Goal: Transaction & Acquisition: Purchase product/service

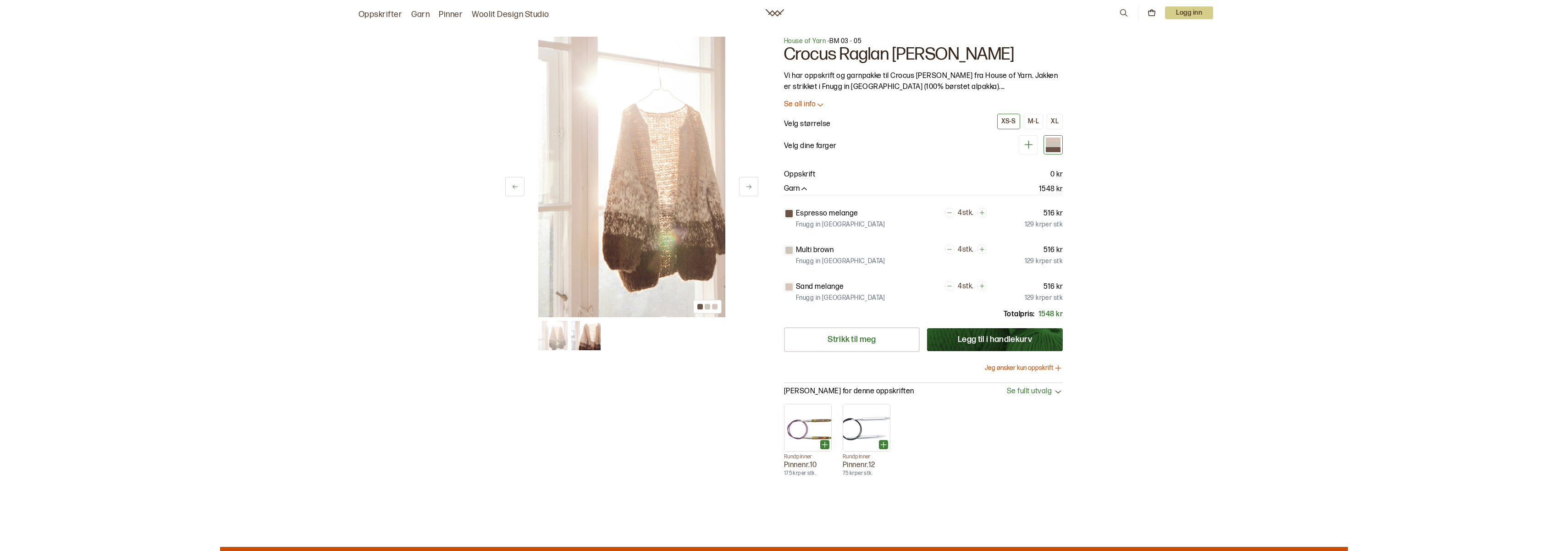
click at [1008, 365] on button "Jeg ønsker kun oppskrift" at bounding box center [1024, 367] width 78 height 9
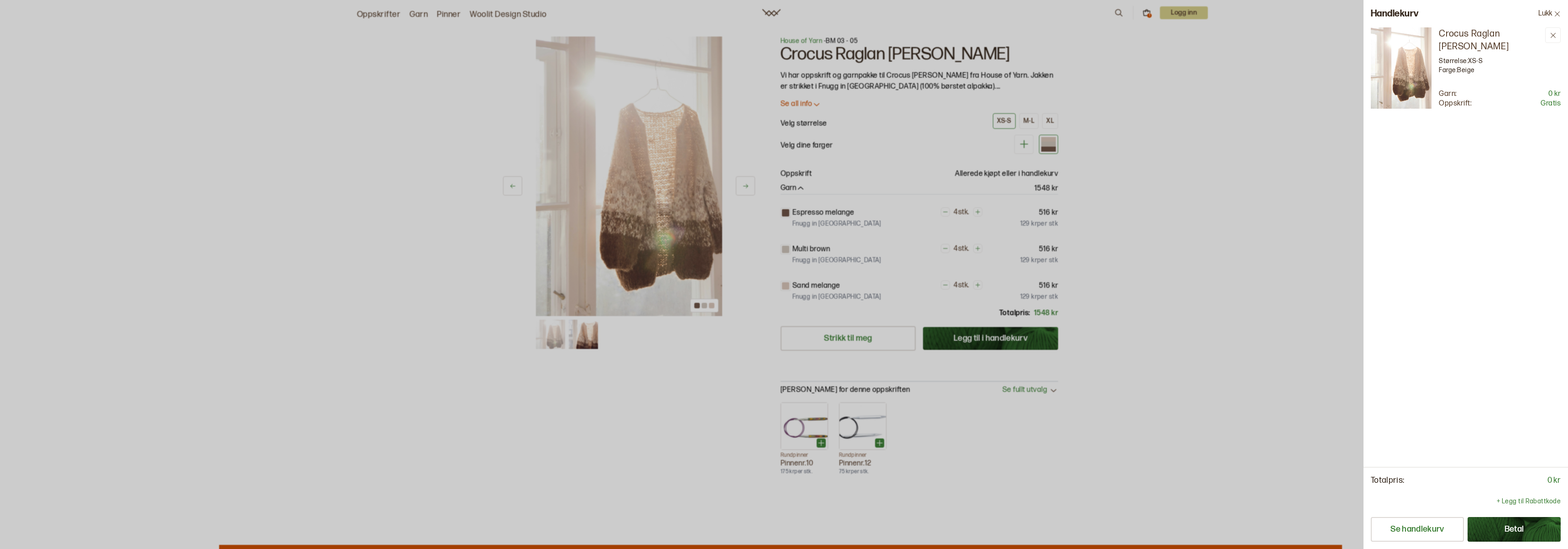
click at [1528, 525] on button "Betal" at bounding box center [1514, 529] width 93 height 24
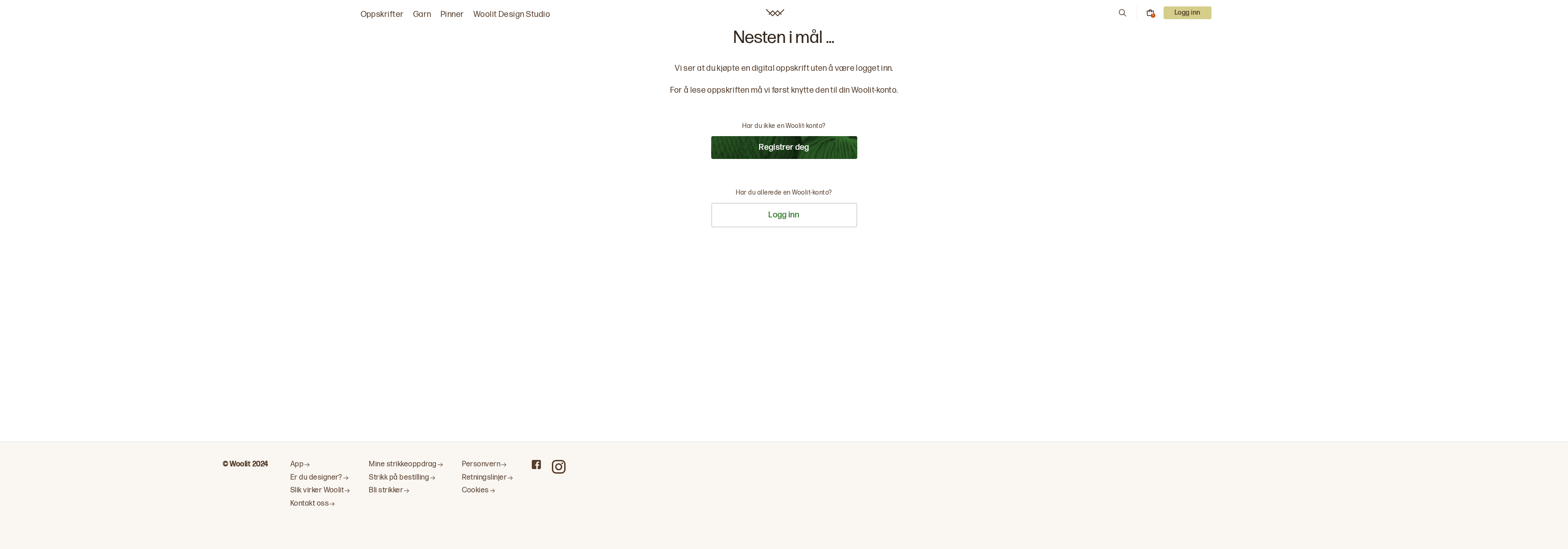
click at [812, 145] on button "Registrer deg" at bounding box center [784, 147] width 146 height 23
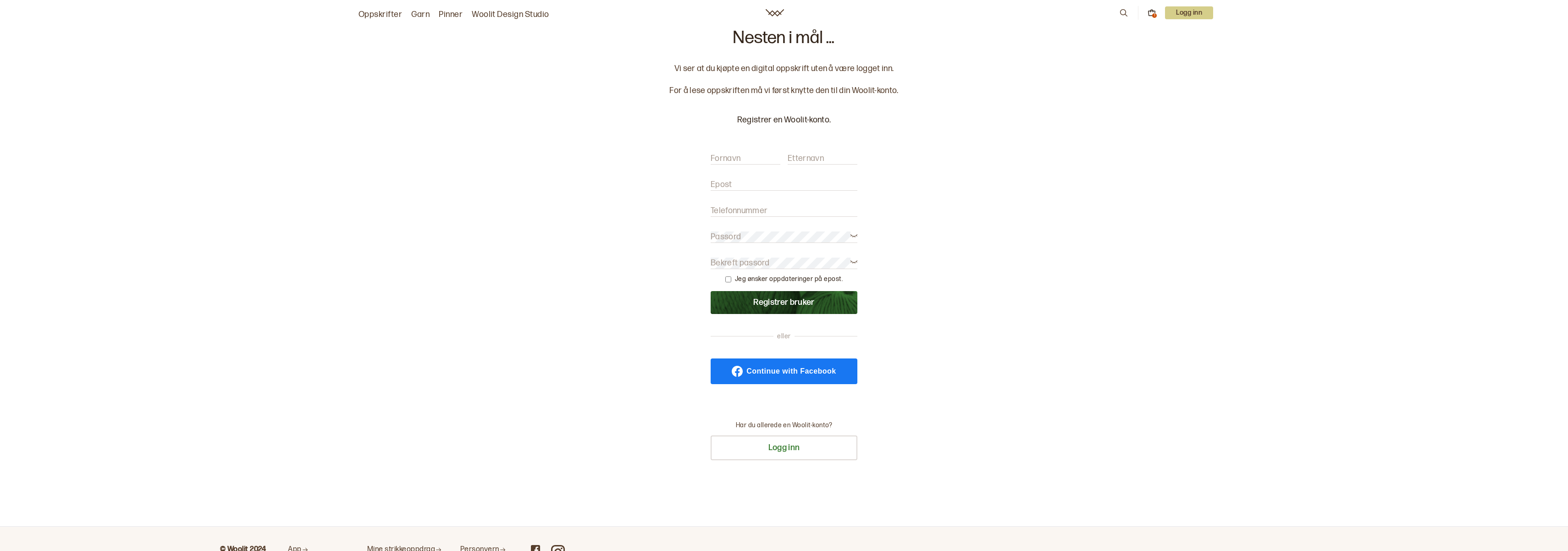
click at [760, 158] on input "Fornavn" at bounding box center [746, 159] width 70 height 12
type input "Mari"
type input "Ellefsæter"
type input "mari@uhoert.no"
type input "47850290"
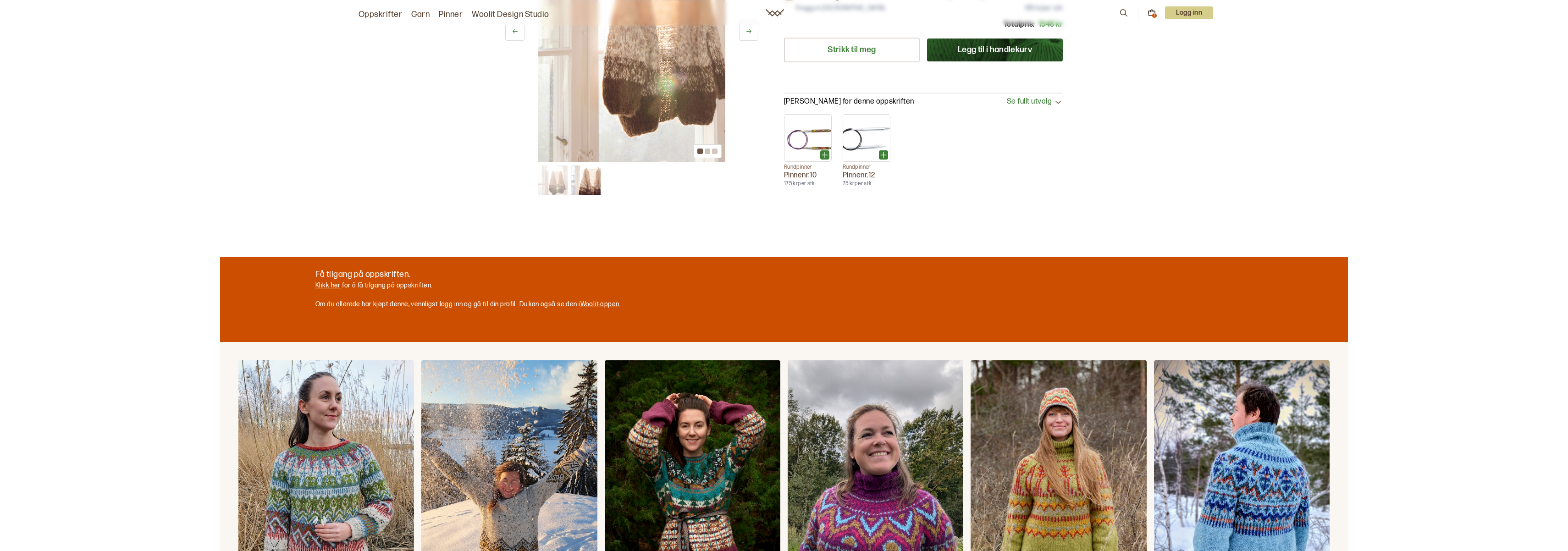
scroll to position [212, 0]
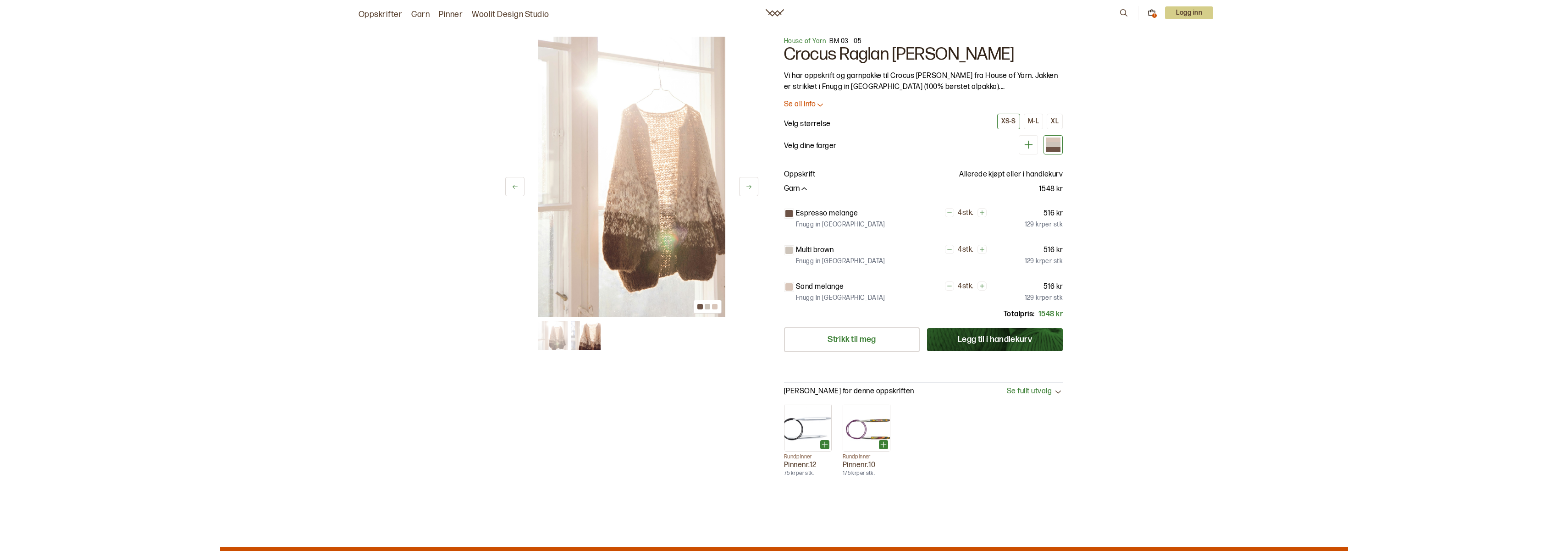
click at [1153, 9] on icon at bounding box center [1151, 13] width 8 height 8
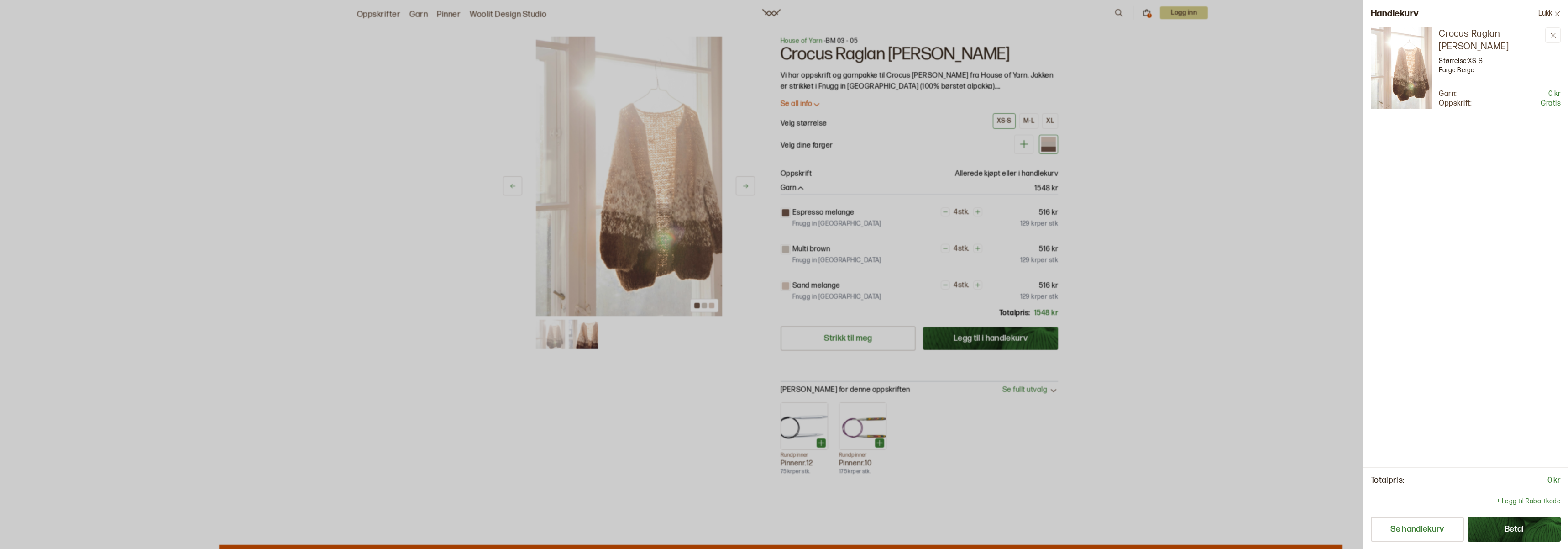
click at [1514, 536] on button "Betal" at bounding box center [1514, 529] width 93 height 24
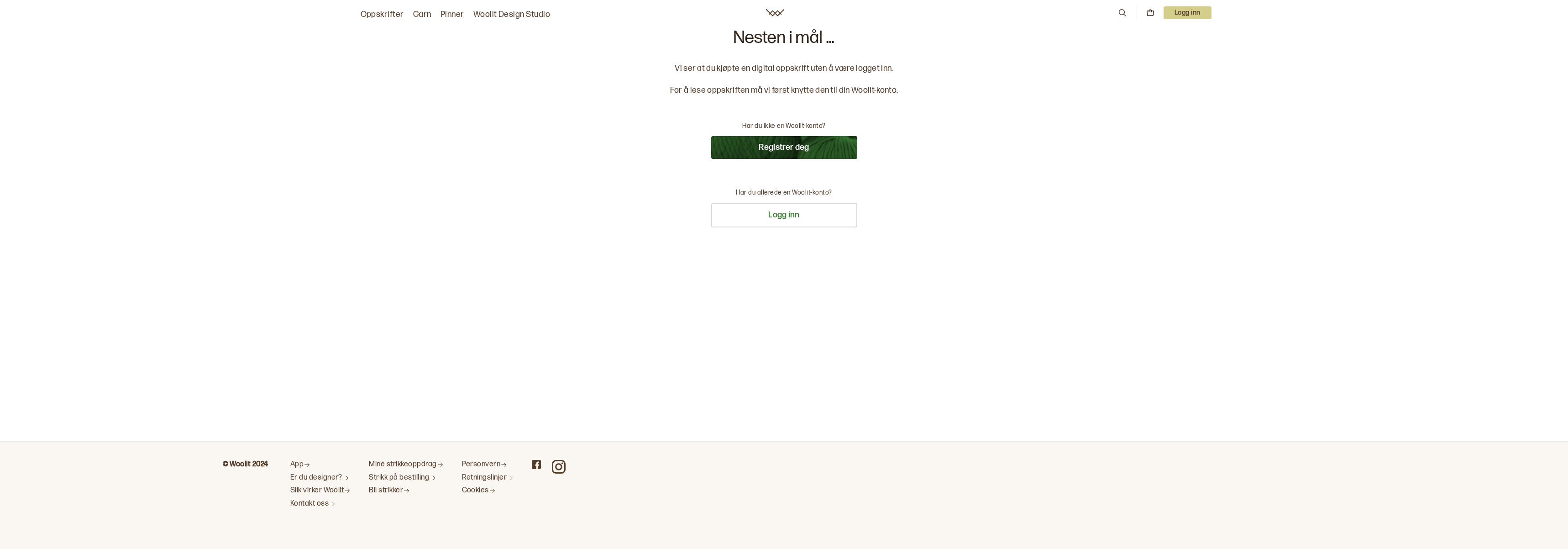
click at [742, 140] on button "Registrer deg" at bounding box center [784, 147] width 146 height 23
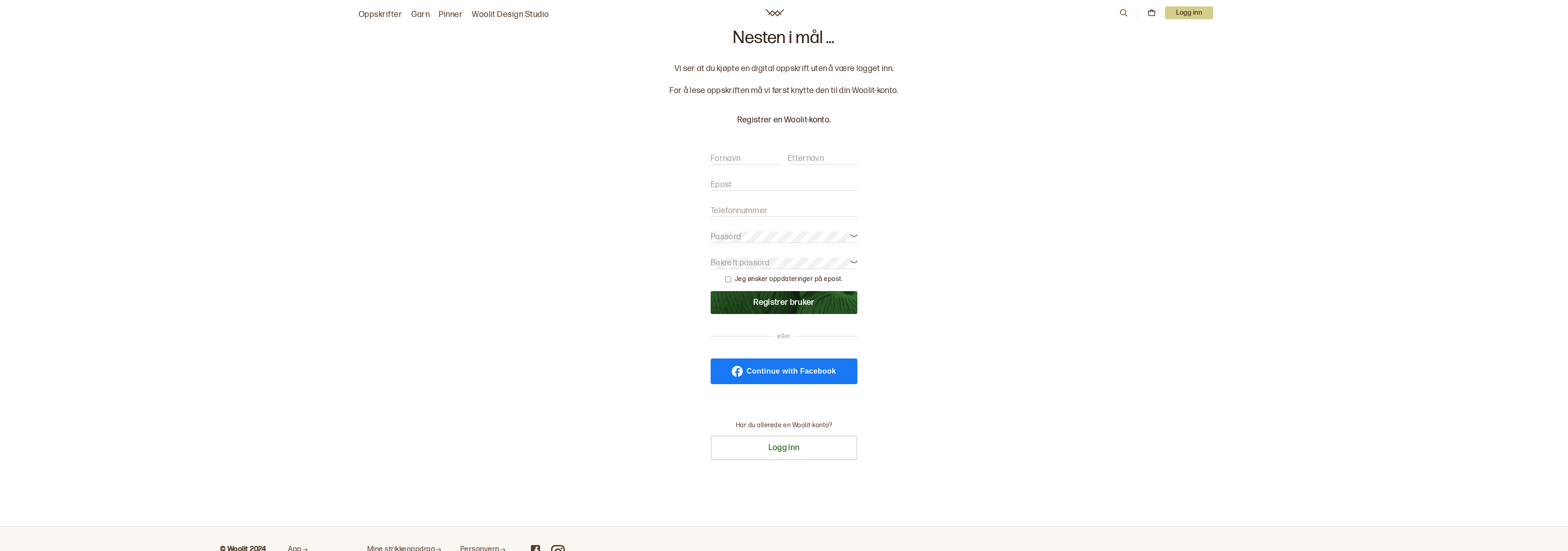
click at [707, 156] on div "Nesten i mål ... Vi ser at du kjøpte en digital oppskrift uten å være logget in…" at bounding box center [784, 263] width 249 height 467
click at [721, 153] on label "Fornavn" at bounding box center [726, 158] width 30 height 11
click at [721, 153] on input "Fornavn" at bounding box center [746, 159] width 70 height 12
click at [724, 158] on label "Fornavn" at bounding box center [726, 158] width 30 height 11
click at [724, 158] on input "Fornavn" at bounding box center [746, 159] width 70 height 12
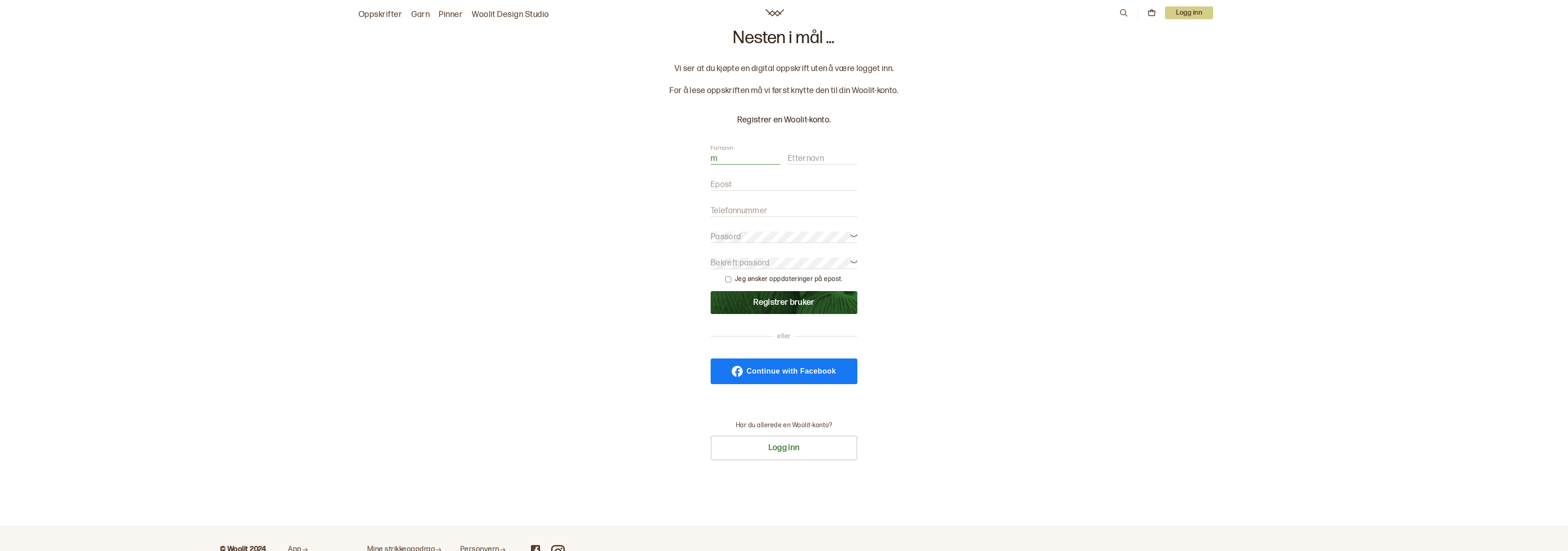
type input "Mari"
type input "[PERSON_NAME]"
type input "[EMAIL_ADDRESS][DOMAIN_NAME]"
type input "47850290"
click at [734, 263] on label "Bekreft passord" at bounding box center [740, 263] width 59 height 11
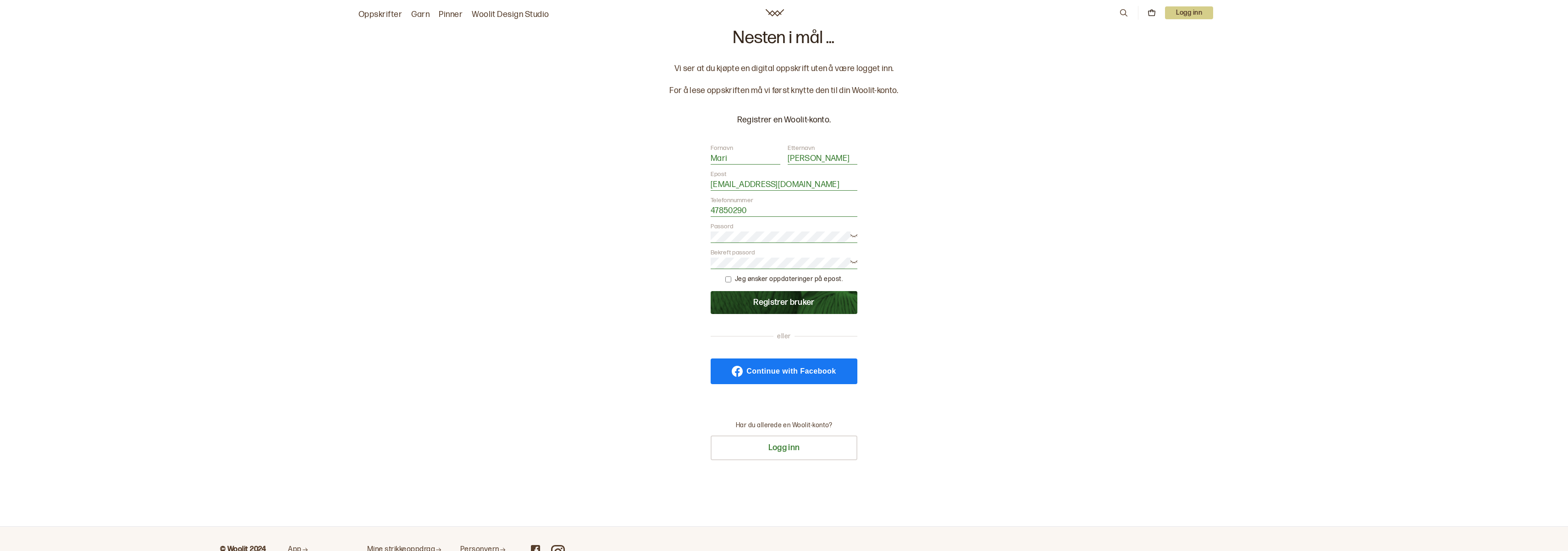
click at [740, 307] on button "Registrer bruker" at bounding box center [784, 303] width 147 height 23
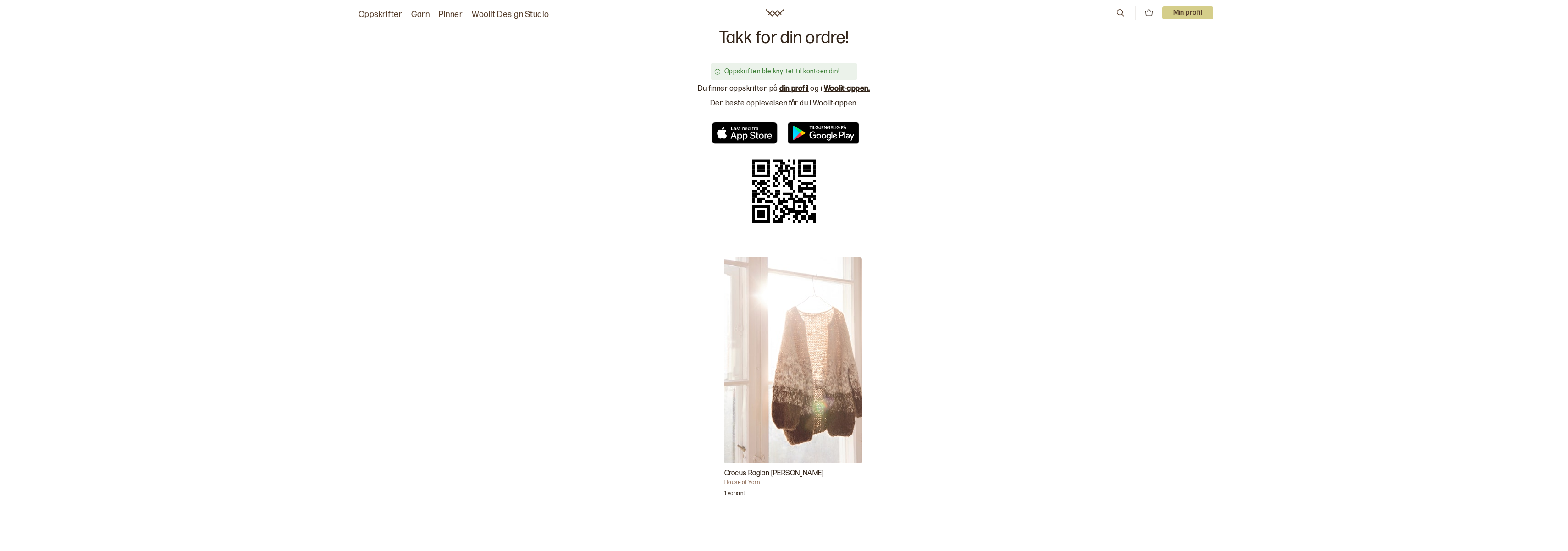
click at [799, 85] on link "din profil" at bounding box center [794, 89] width 29 height 9
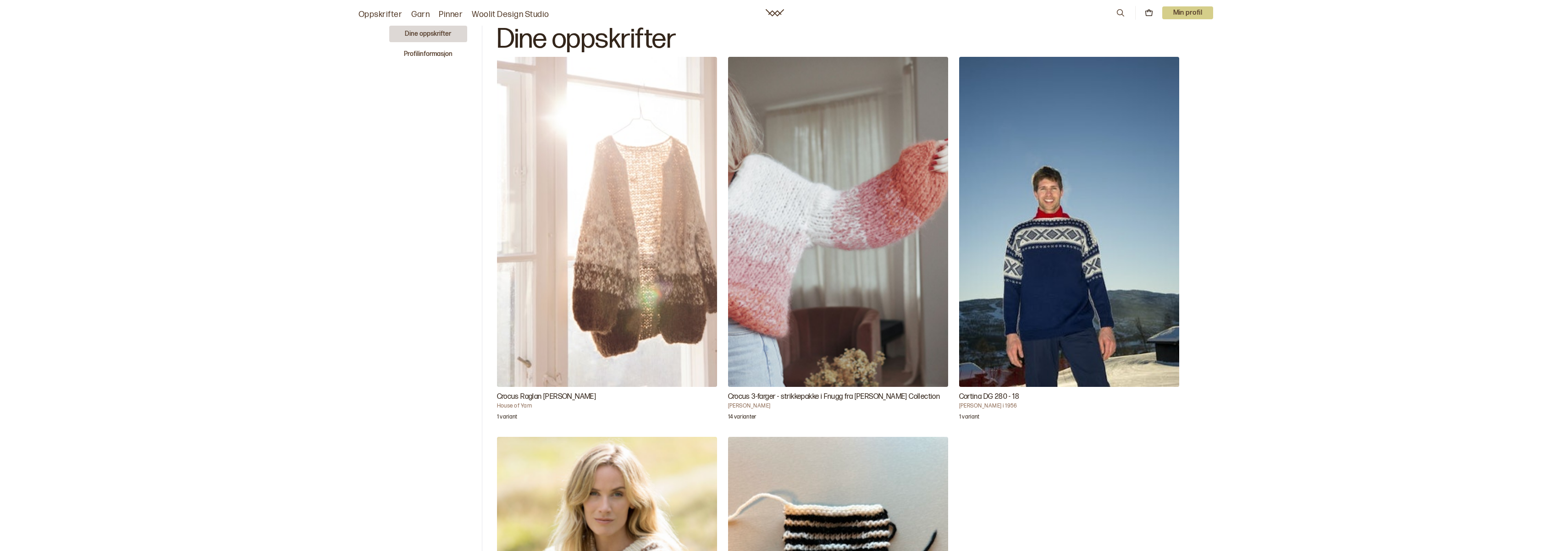
click at [568, 323] on img "Crocus Raglan Jakke Lang" at bounding box center [607, 221] width 220 height 330
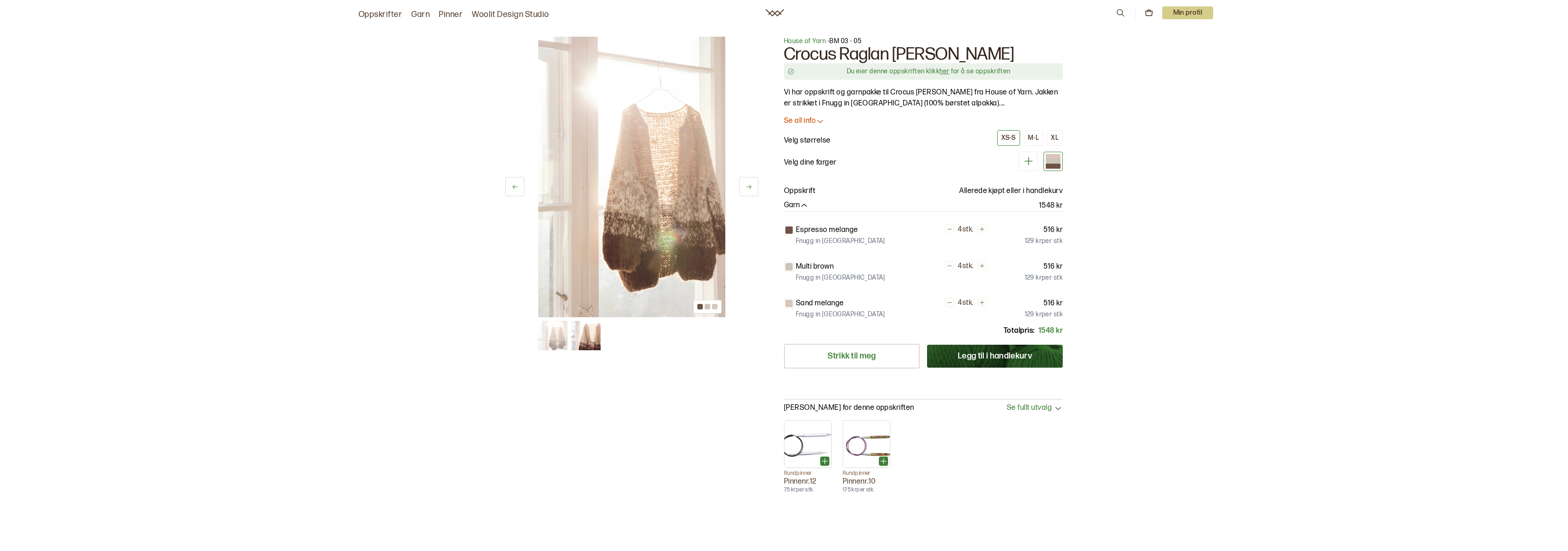
click at [1209, 16] on p "Min profil" at bounding box center [1187, 13] width 52 height 13
click at [1157, 36] on span "Profil" at bounding box center [1155, 36] width 17 height 9
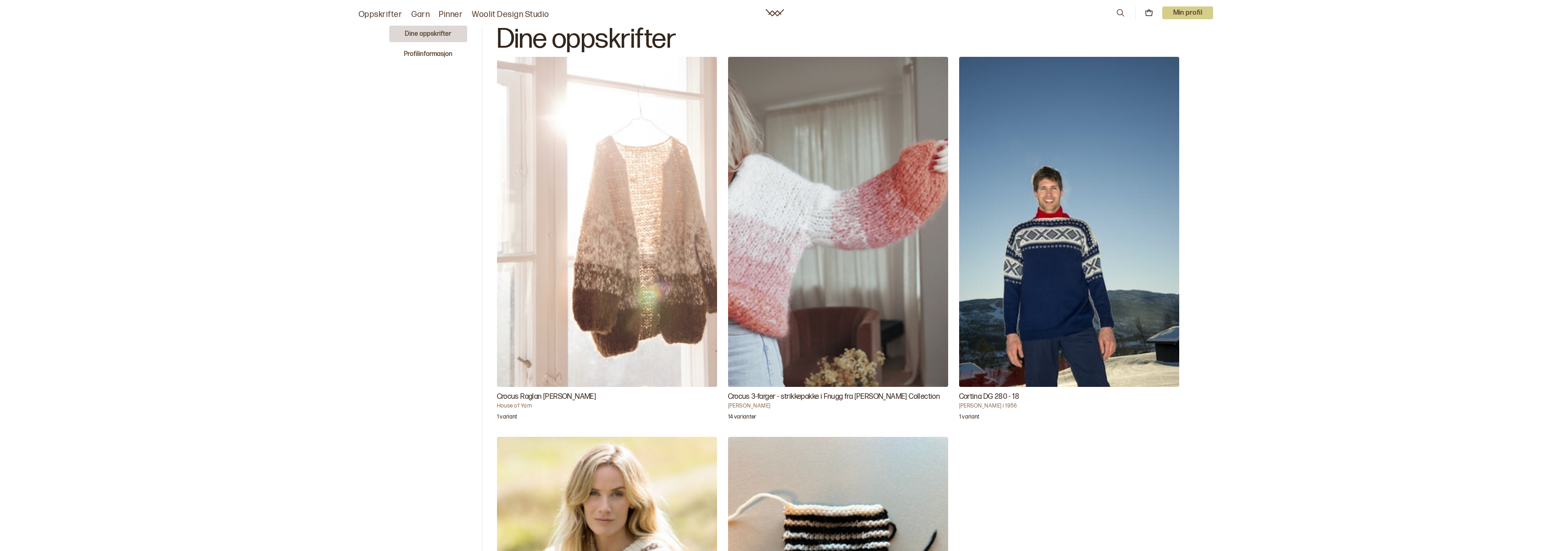
click at [547, 286] on img "Crocus Raglan Jakke Lang" at bounding box center [607, 221] width 220 height 330
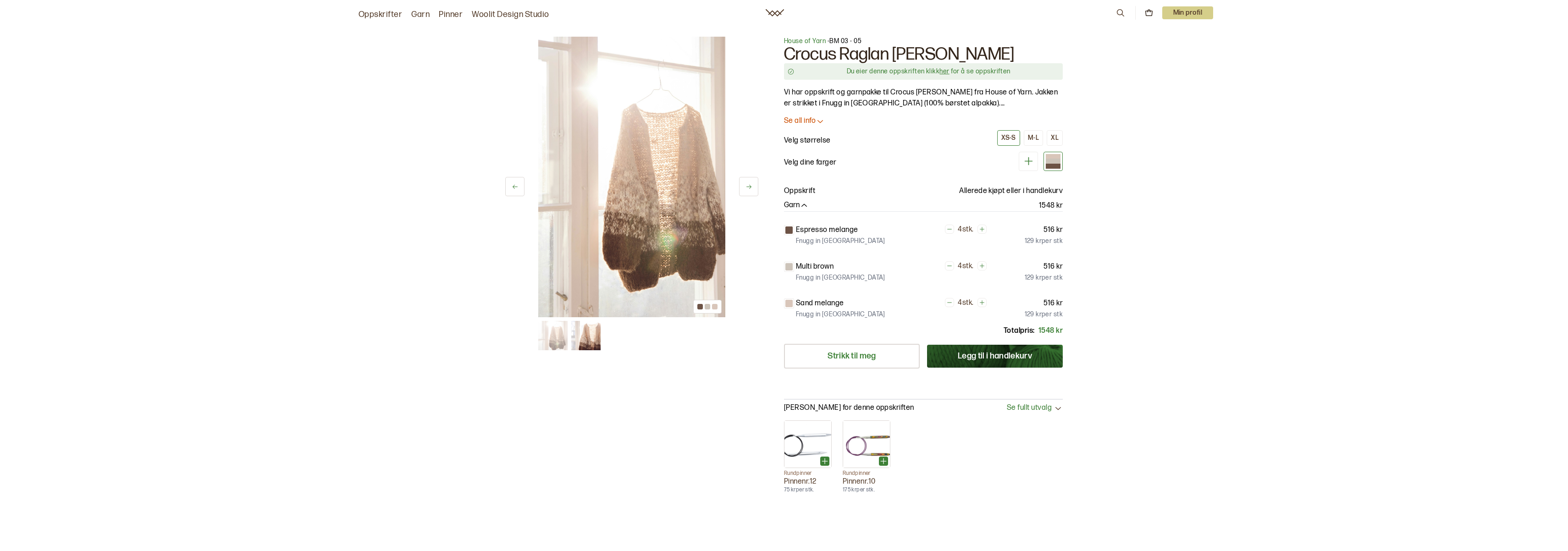
click at [806, 117] on p "Se all info" at bounding box center [800, 122] width 31 height 10
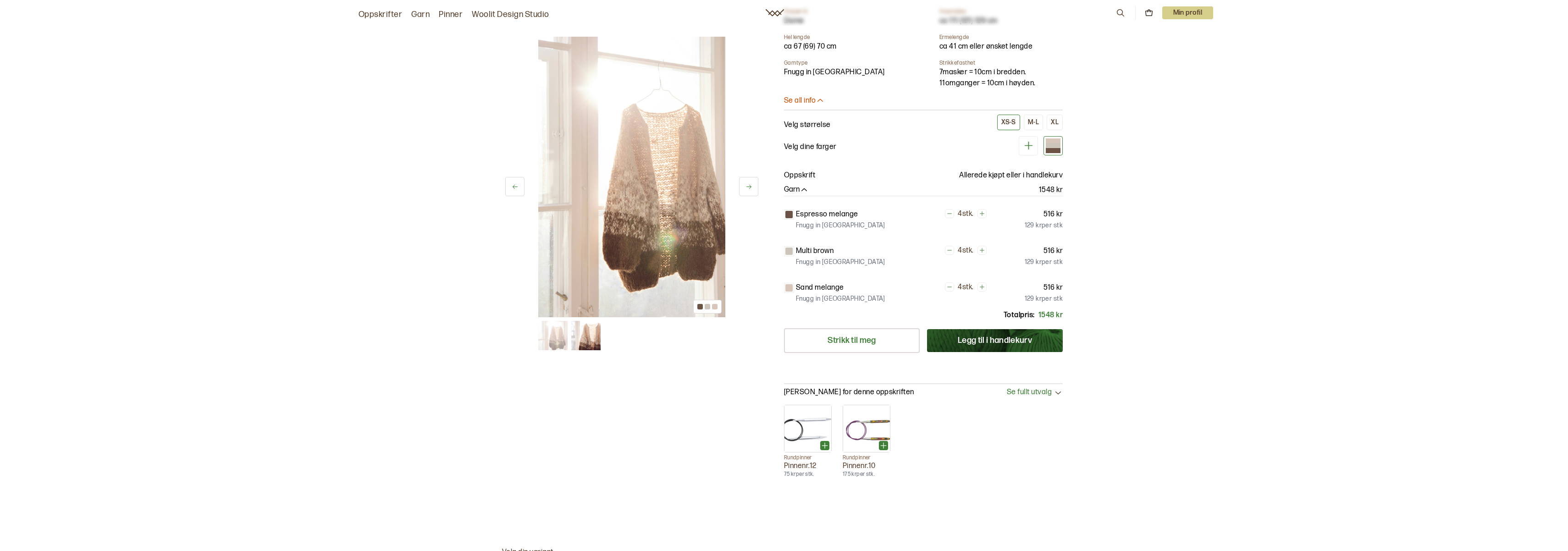
scroll to position [248, 0]
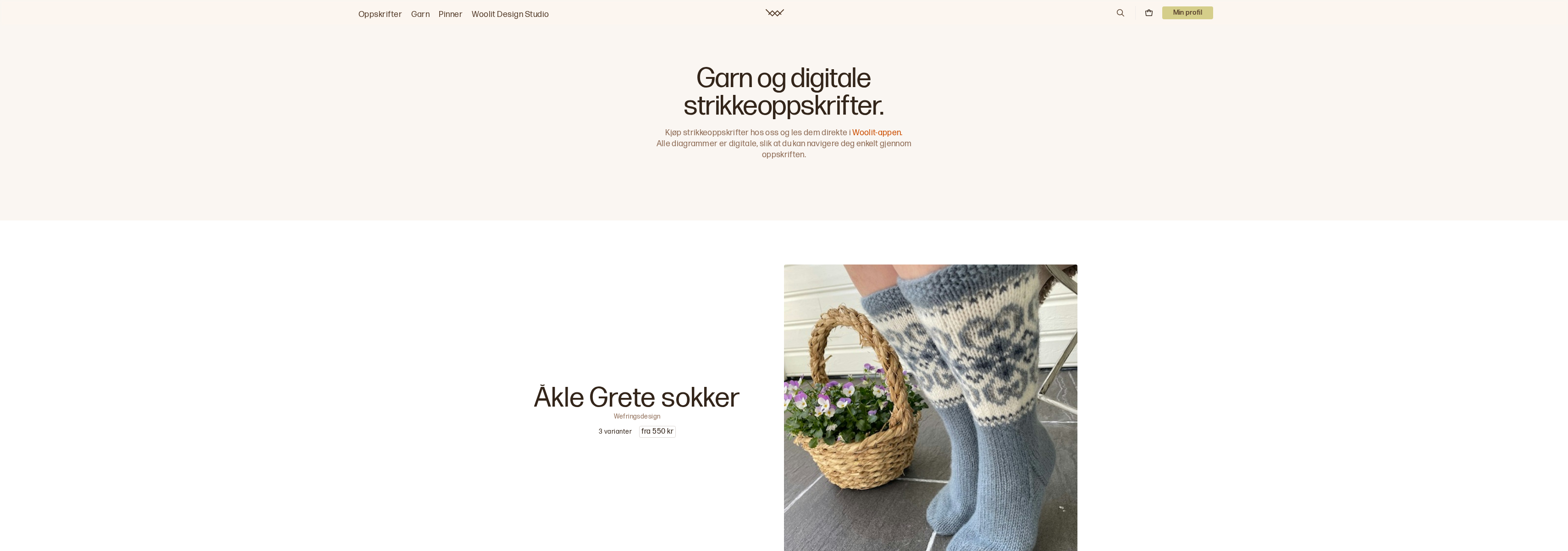
click at [1181, 8] on p "Min profil" at bounding box center [1187, 13] width 52 height 13
click at [1174, 37] on div "Profil" at bounding box center [1176, 37] width 72 height 18
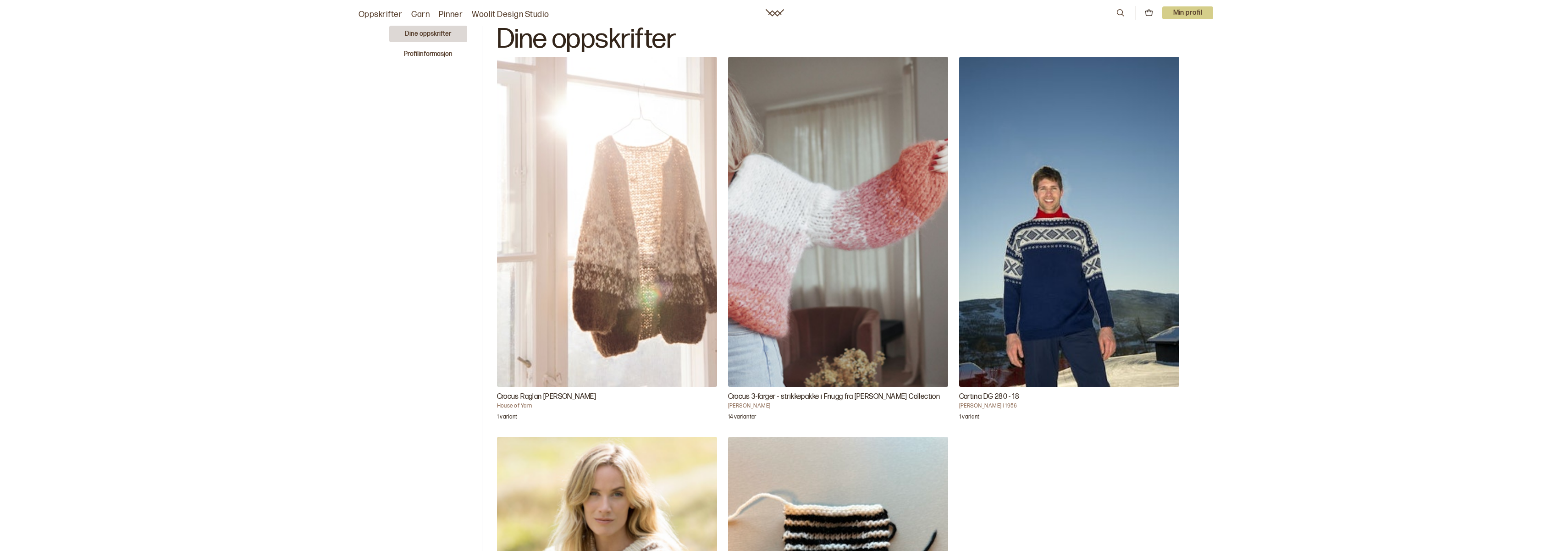
click at [605, 116] on img "Crocus Raglan Jakke Lang" at bounding box center [607, 221] width 220 height 330
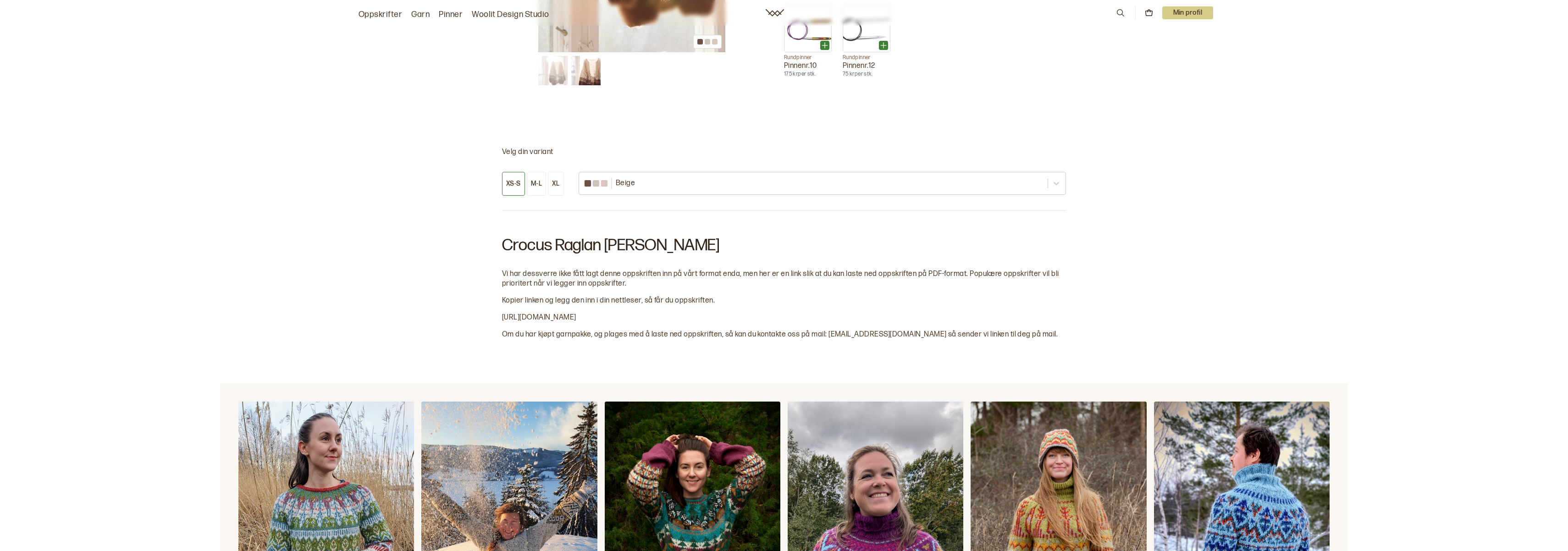
scroll to position [427, 0]
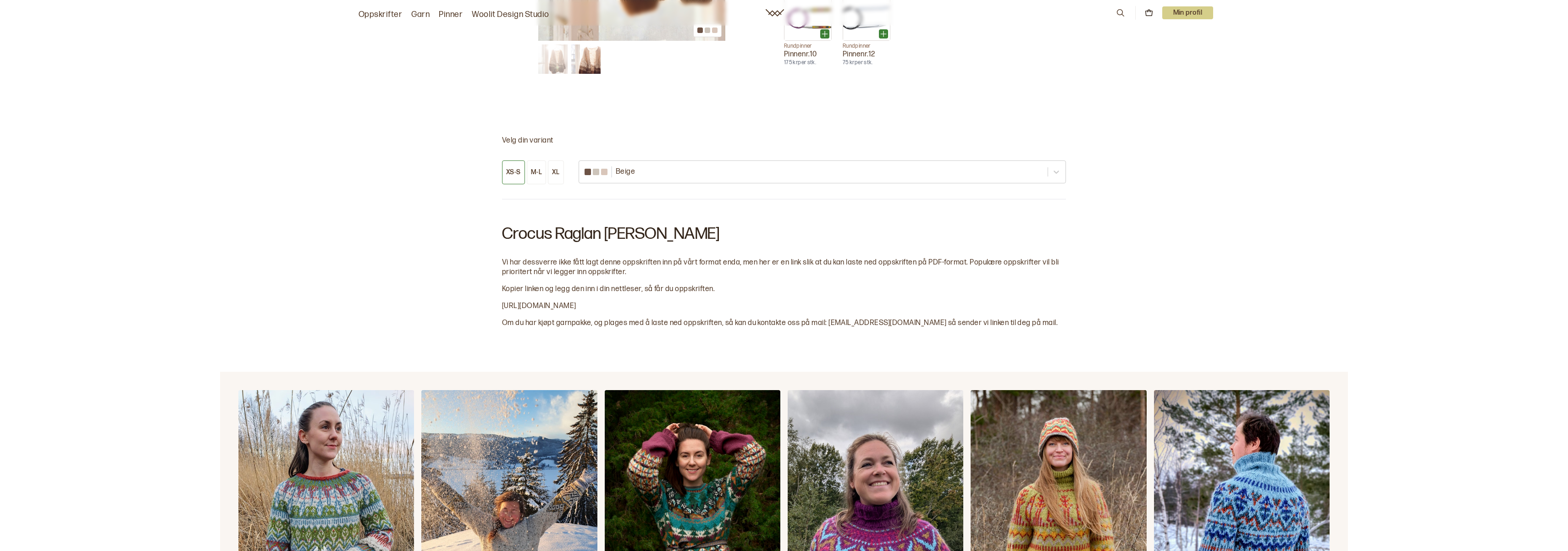
drag, startPoint x: 748, startPoint y: 303, endPoint x: 487, endPoint y: 305, distance: 261.0
click at [487, 305] on div "Velg din variant XS-S M-L XL Beige Crocus Raglan Jakke Lang Vi har dessverre ik…" at bounding box center [784, 232] width 1128 height 279
copy span "[URL][DOMAIN_NAME]"
click at [844, 325] on span "Om du har kjøpt garnpakke, og plages med å laste ned oppskriften, så kan du kon…" at bounding box center [779, 322] width 555 height 9
drag, startPoint x: 879, startPoint y: 323, endPoint x: 827, endPoint y: 324, distance: 52.0
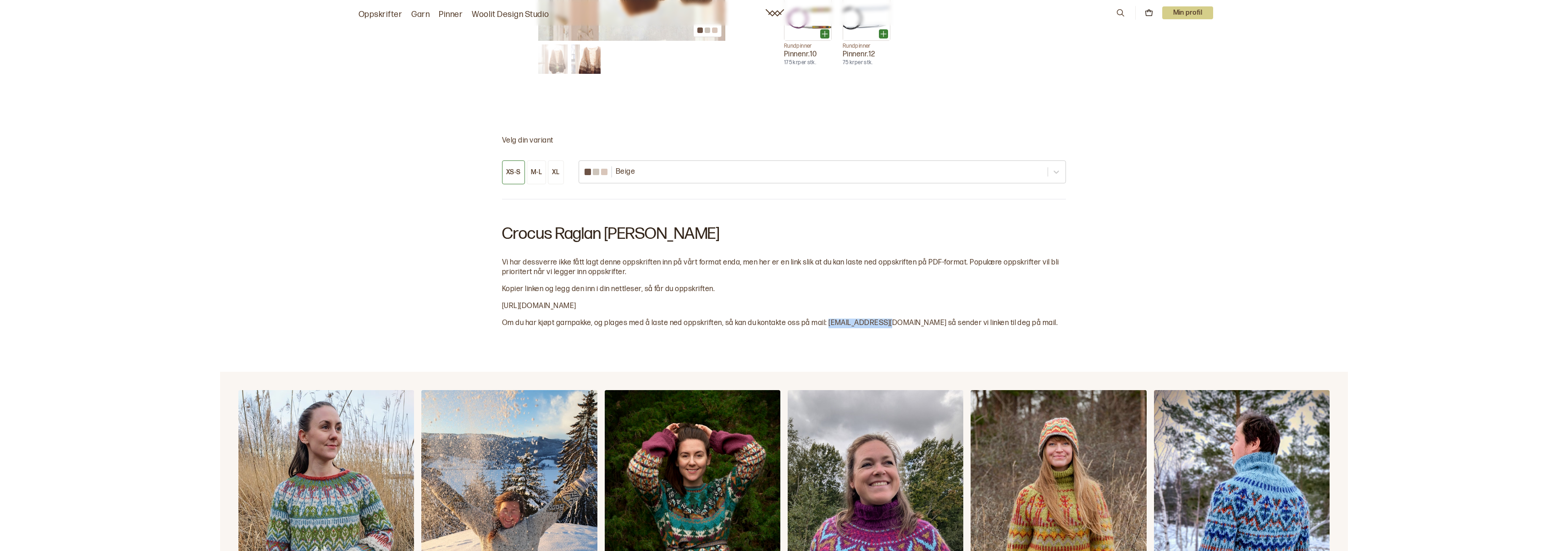
click at [827, 324] on span "Om du har kjøpt garnpakke, og plages med å laste ned oppskriften, så kan du kon…" at bounding box center [779, 322] width 555 height 9
copy span "[EMAIL_ADDRESS][DOMAIN_NAME]"
